Goal: Task Accomplishment & Management: Manage account settings

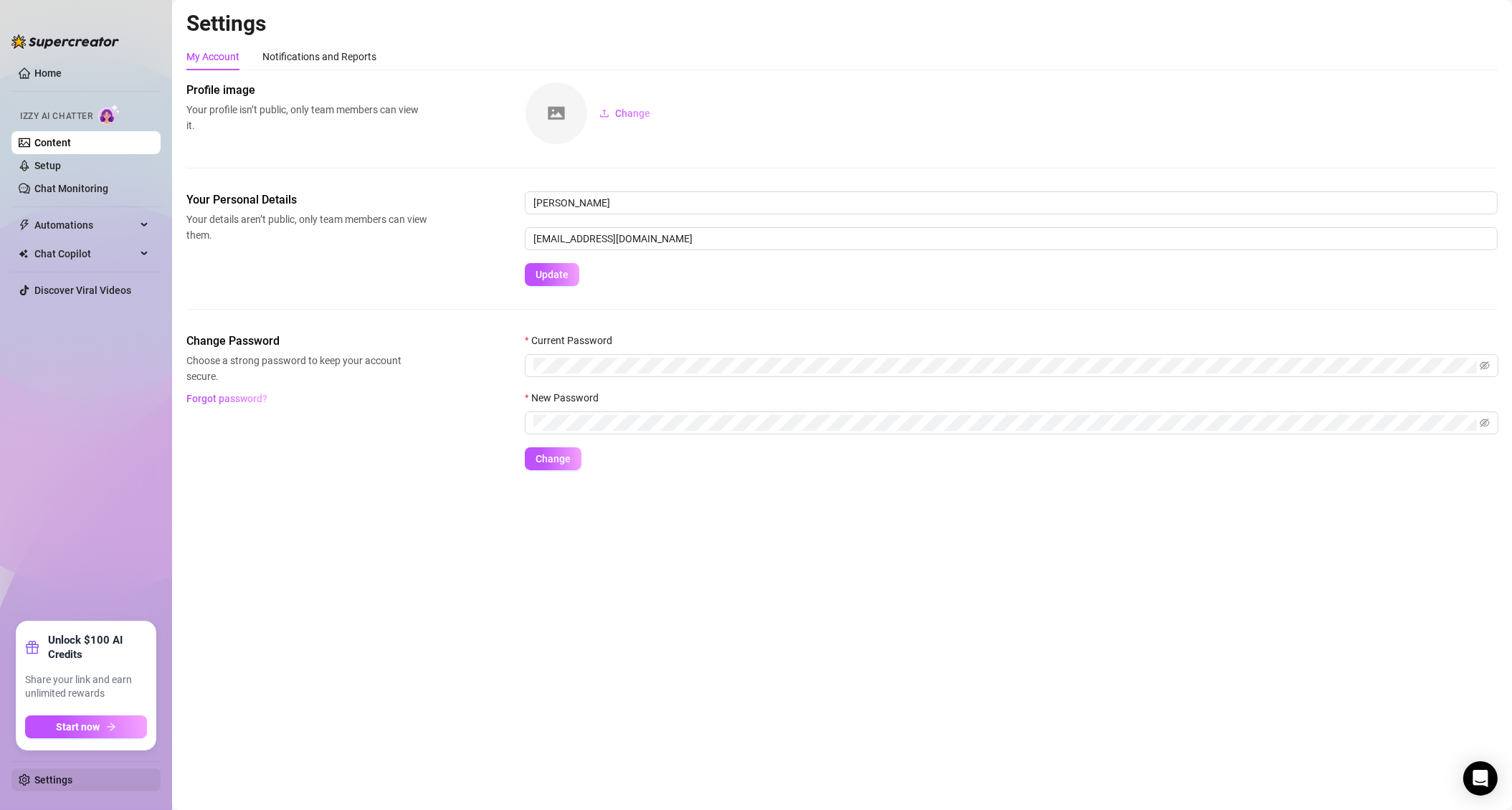
click at [64, 778] on link "Settings" at bounding box center [53, 779] width 38 height 11
click at [63, 779] on link "Settings" at bounding box center [53, 779] width 38 height 11
